Goal: Task Accomplishment & Management: Manage account settings

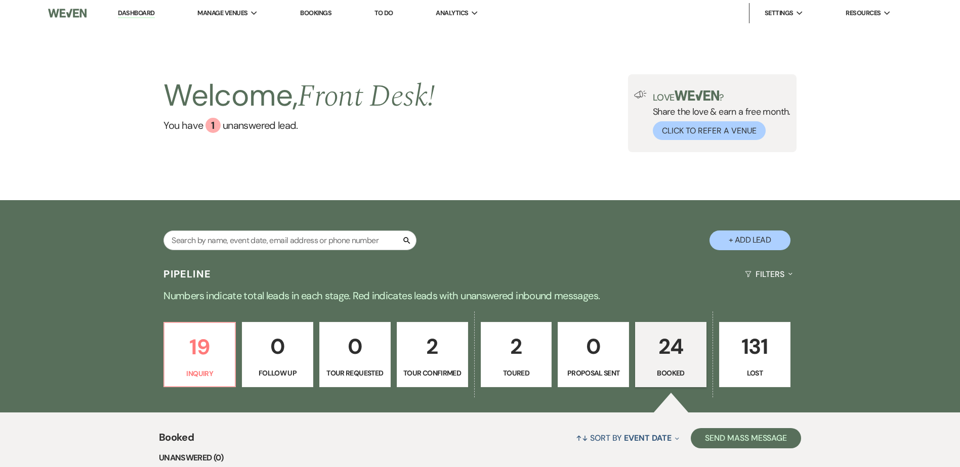
click at [670, 341] on p "24" at bounding box center [670, 347] width 58 height 34
click at [662, 349] on p "24" at bounding box center [670, 347] width 58 height 34
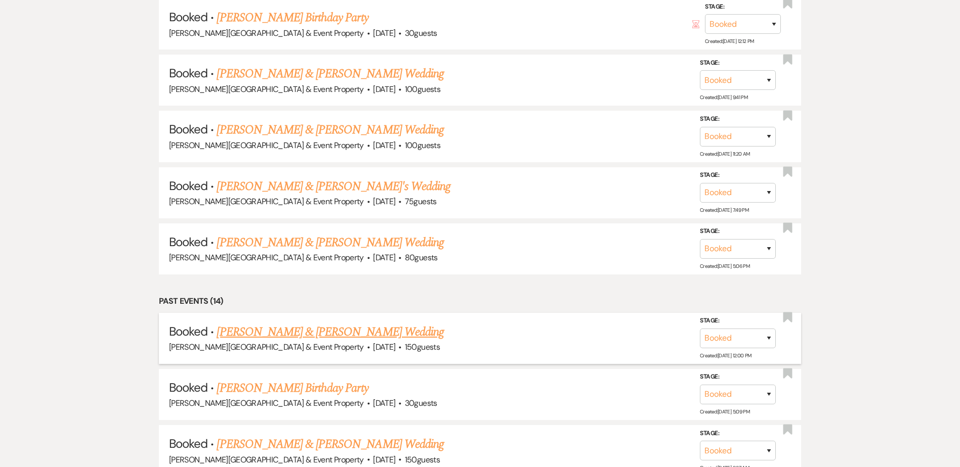
scroll to position [860, 0]
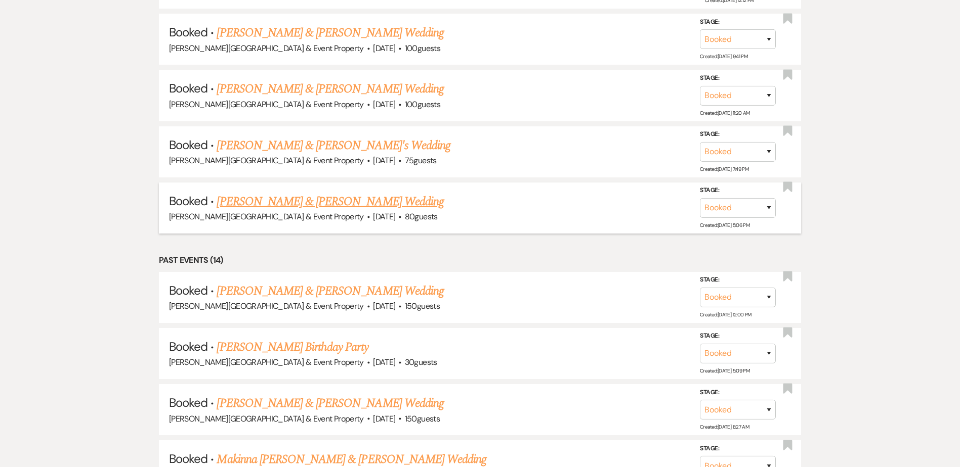
click at [288, 201] on link "[PERSON_NAME] & [PERSON_NAME] Wedding" at bounding box center [330, 202] width 227 height 18
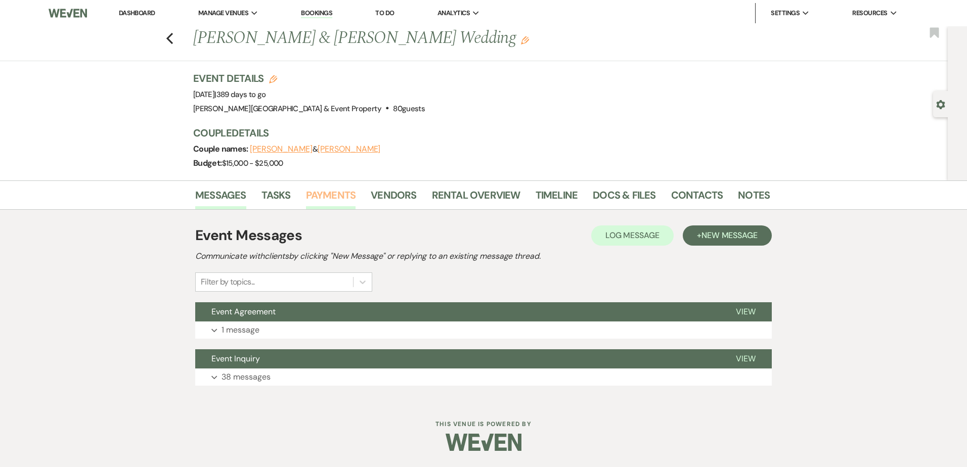
click at [330, 198] on link "Payments" at bounding box center [331, 198] width 50 height 22
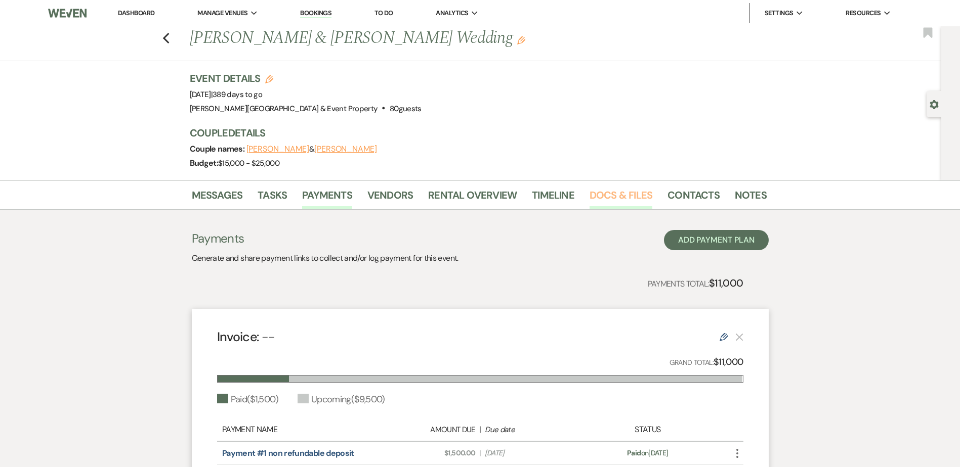
click at [599, 197] on link "Docs & Files" at bounding box center [620, 198] width 63 height 22
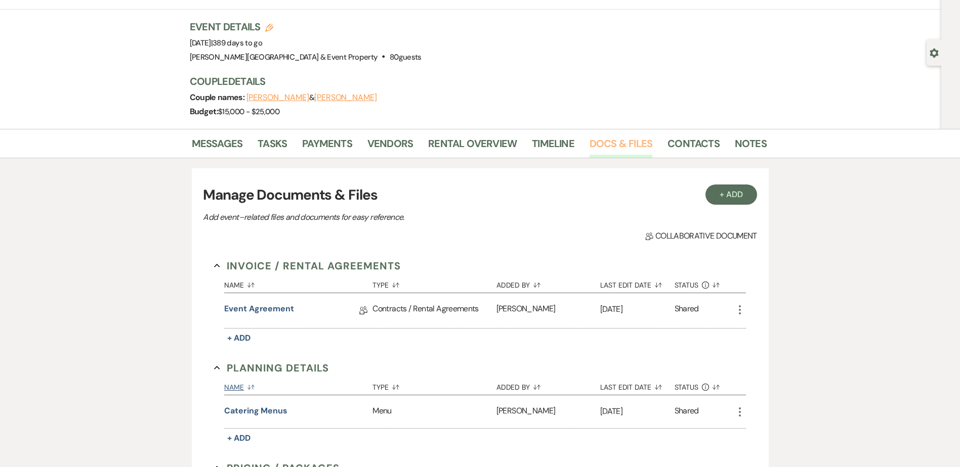
scroll to position [101, 0]
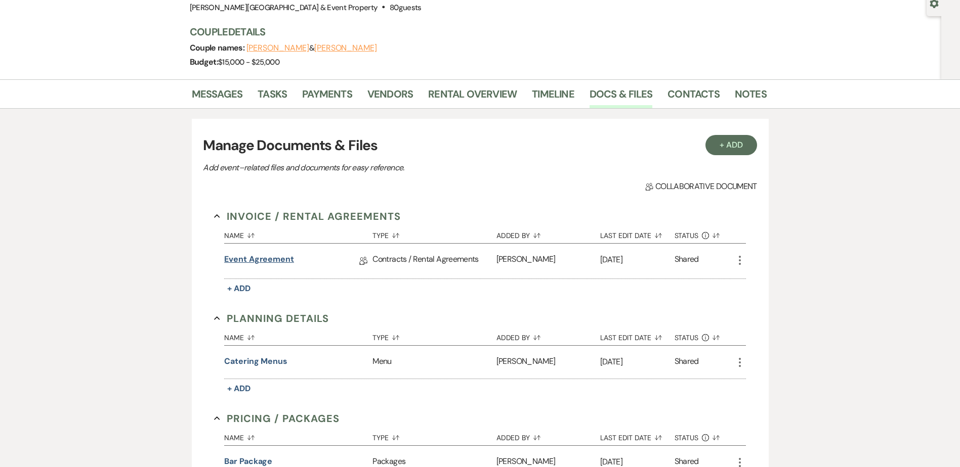
click at [275, 260] on link "Event Agreement" at bounding box center [259, 261] width 70 height 16
